Goal: Information Seeking & Learning: Learn about a topic

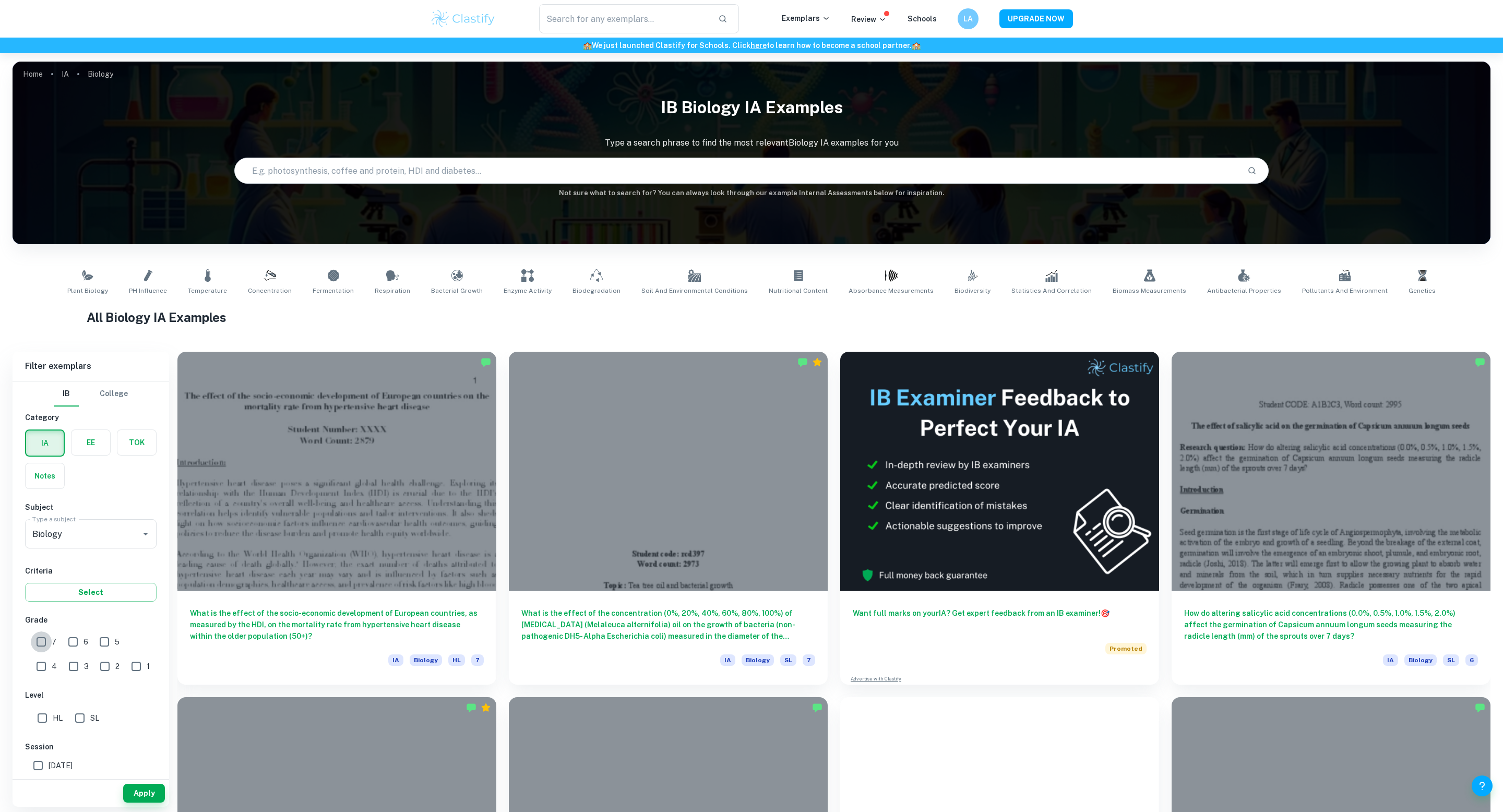
click at [36, 637] on input "7" at bounding box center [41, 641] width 21 height 21
checkbox input "true"
click at [77, 712] on input "SL" at bounding box center [80, 718] width 21 height 21
checkbox input "true"
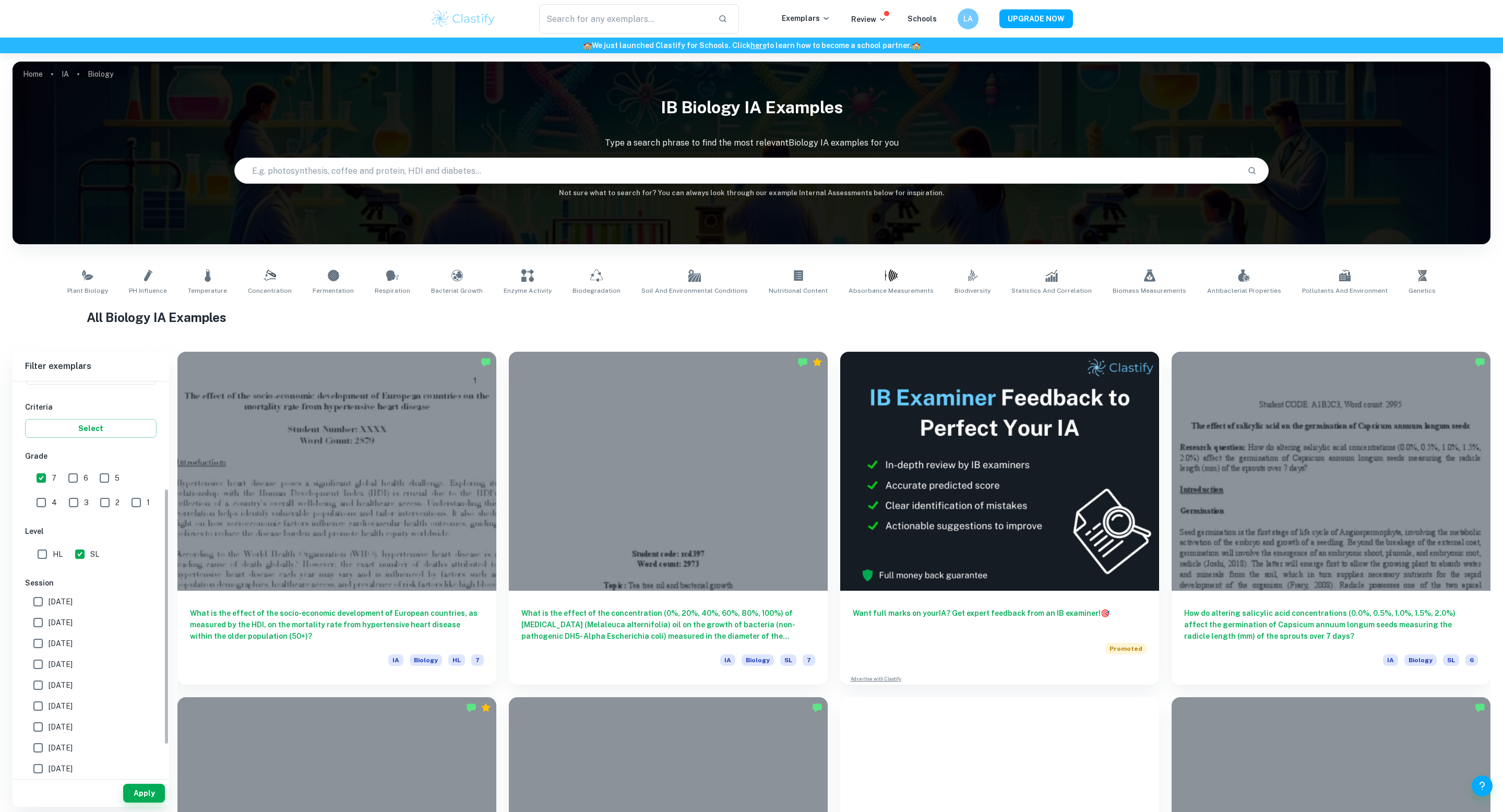
click at [72, 624] on span "[DATE]" at bounding box center [61, 622] width 24 height 12
click at [49, 624] on input "[DATE]" at bounding box center [38, 622] width 21 height 21
click at [72, 624] on span "[DATE]" at bounding box center [61, 622] width 24 height 12
click at [49, 624] on input "[DATE]" at bounding box center [38, 622] width 21 height 21
checkbox input "false"
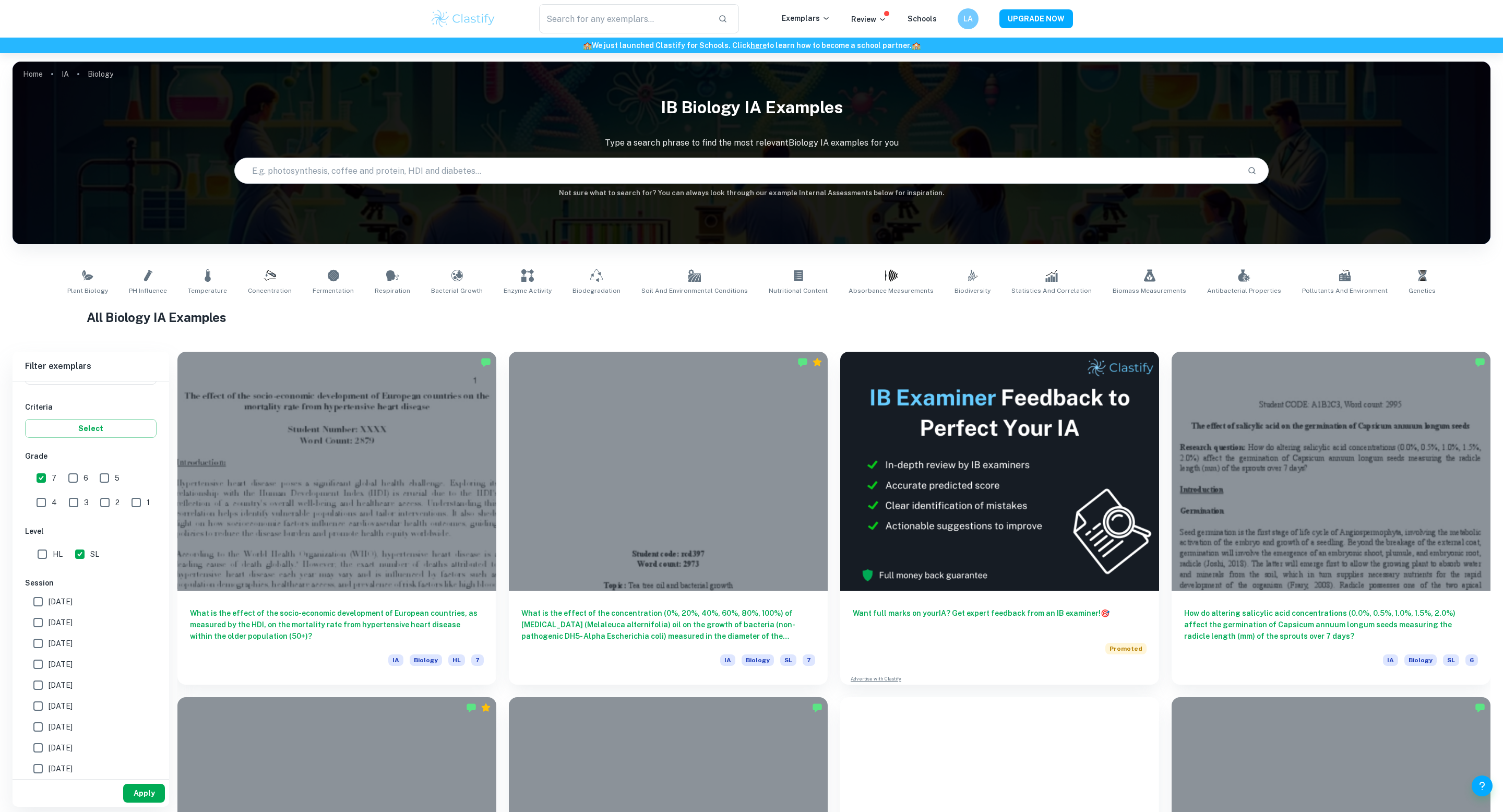
click at [150, 790] on button "Apply" at bounding box center [144, 793] width 42 height 19
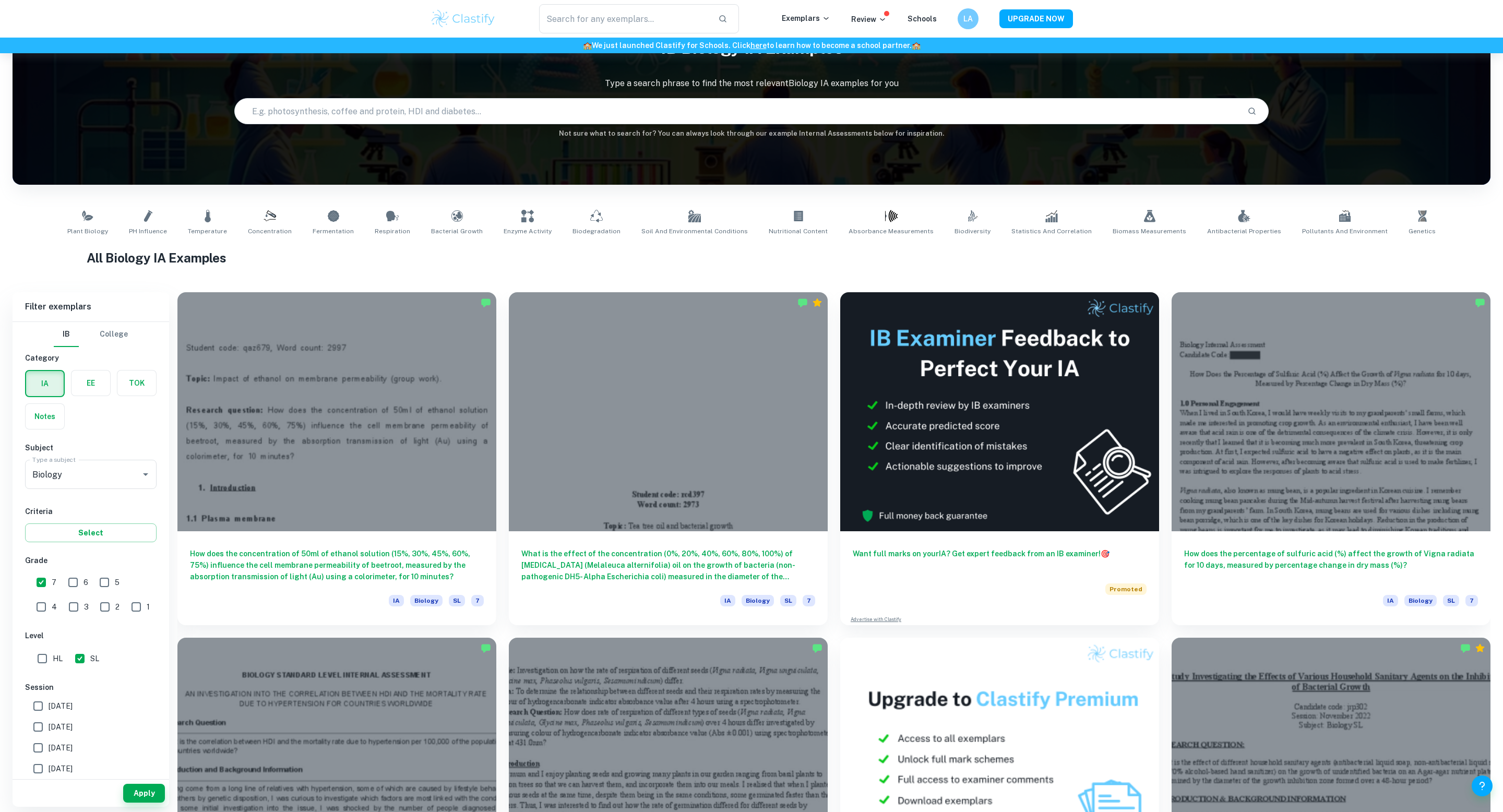
scroll to position [0, 0]
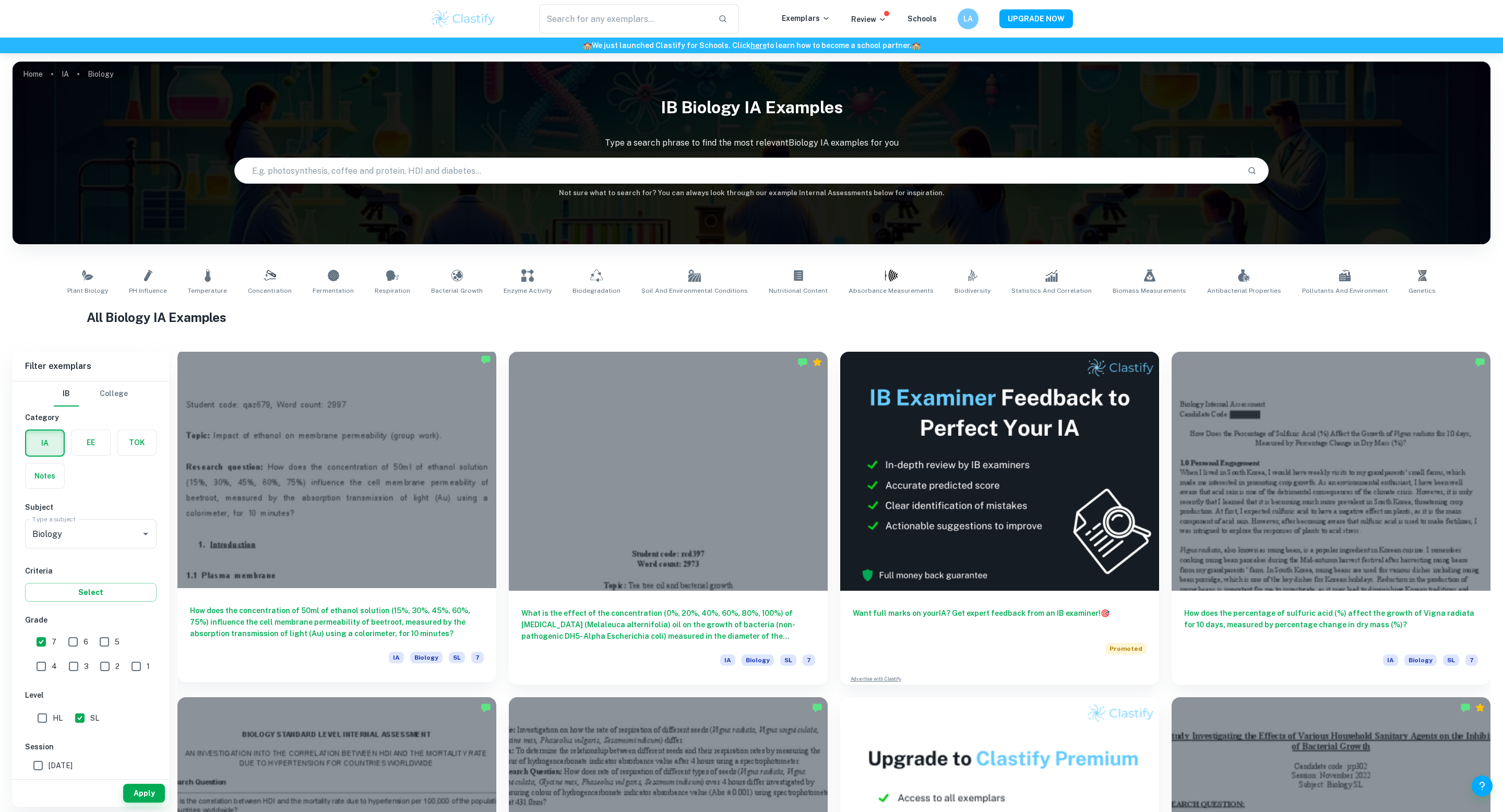
click at [346, 459] on div at bounding box center [336, 469] width 319 height 239
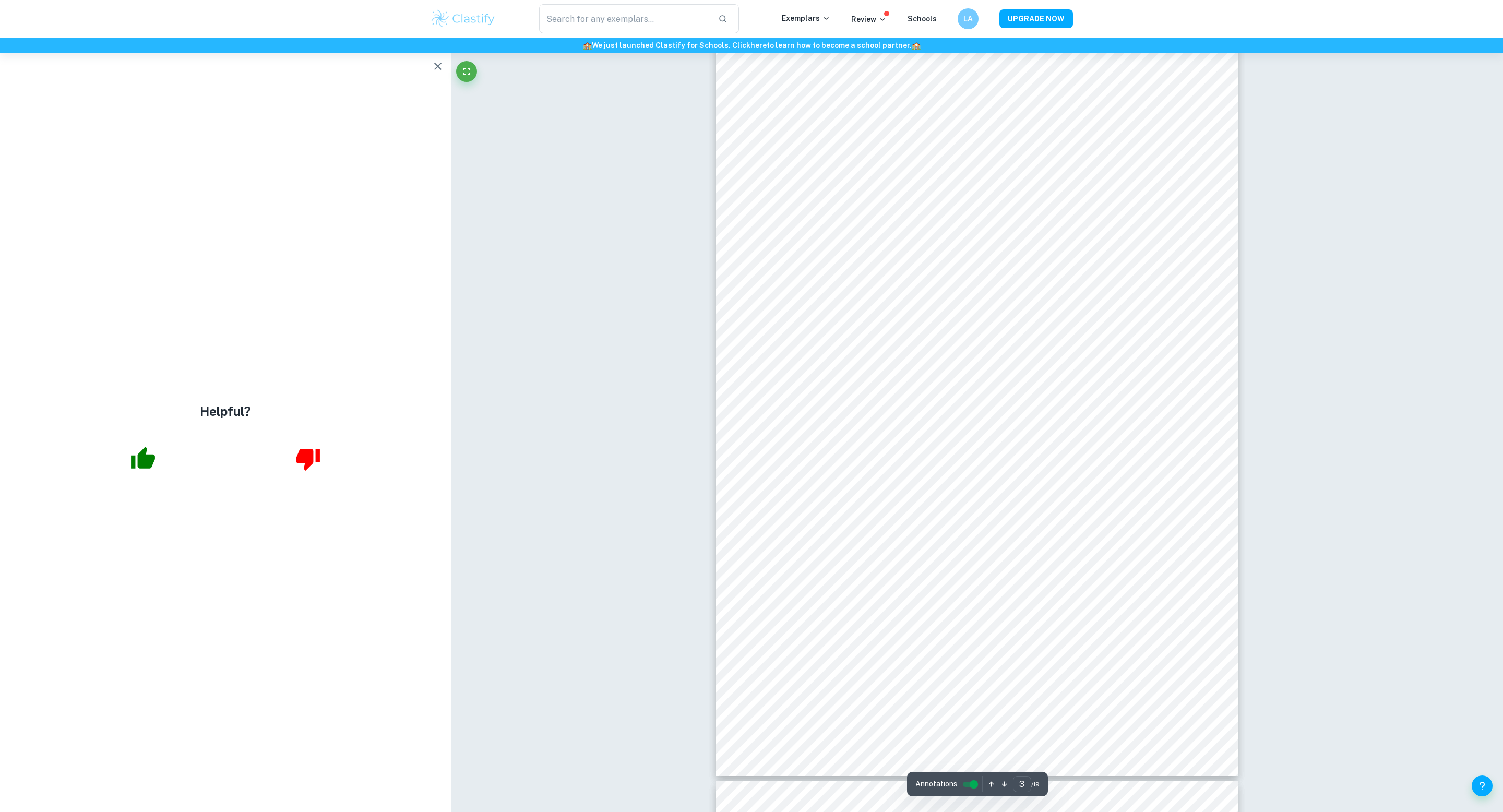
scroll to position [515, 0]
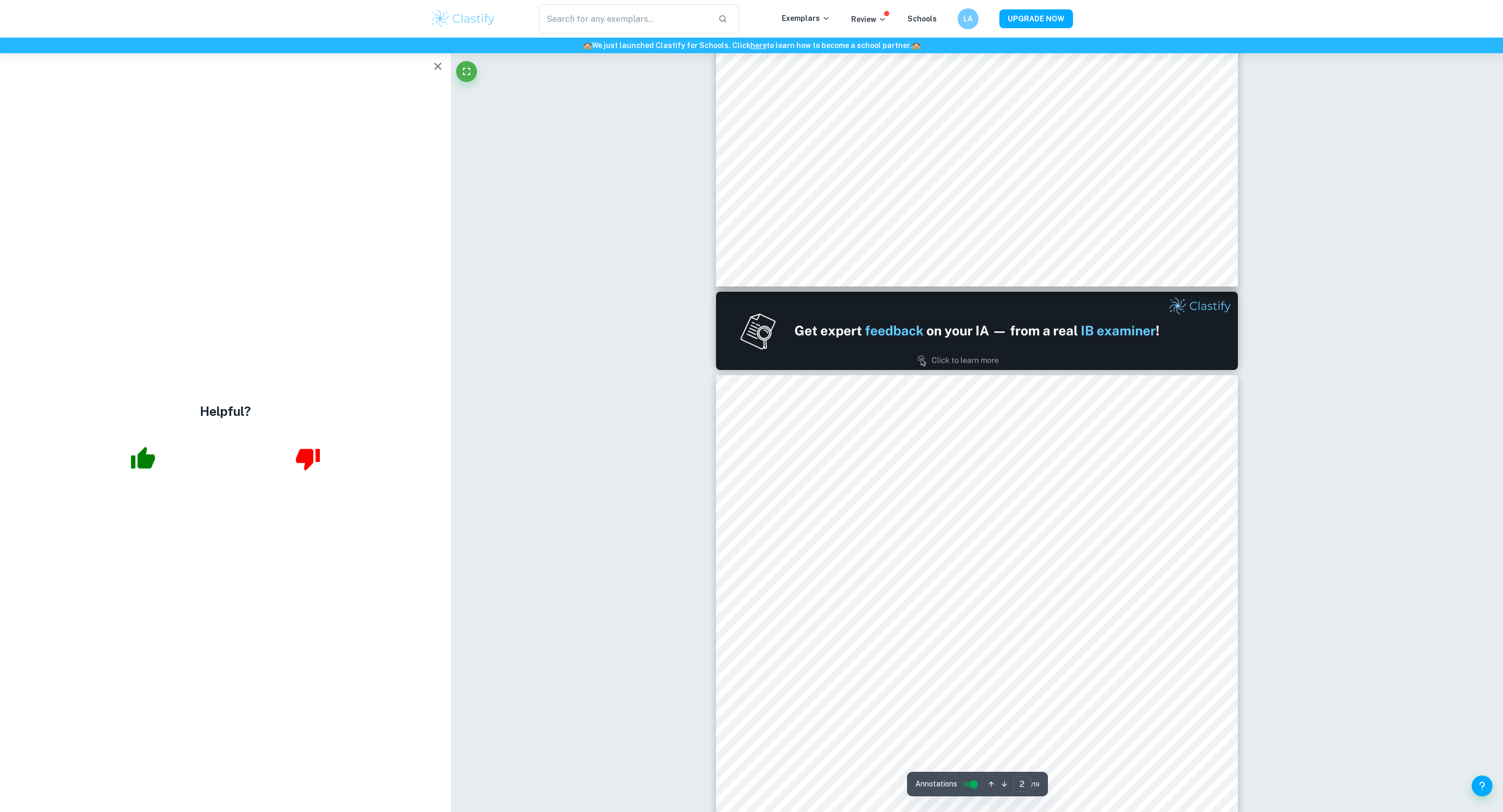
type input "1"
